Goal: Use online tool/utility: Utilize a website feature to perform a specific function

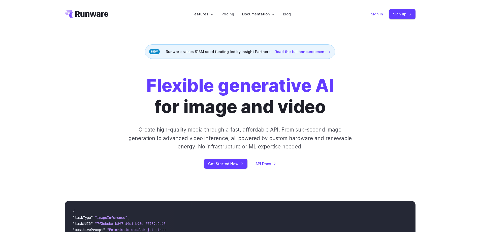
click at [376, 15] on link "Sign in" at bounding box center [377, 14] width 12 height 6
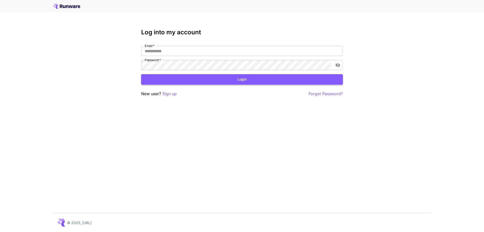
type input "**********"
click at [180, 83] on button "Login" at bounding box center [242, 79] width 202 height 10
